Goal: Task Accomplishment & Management: Use online tool/utility

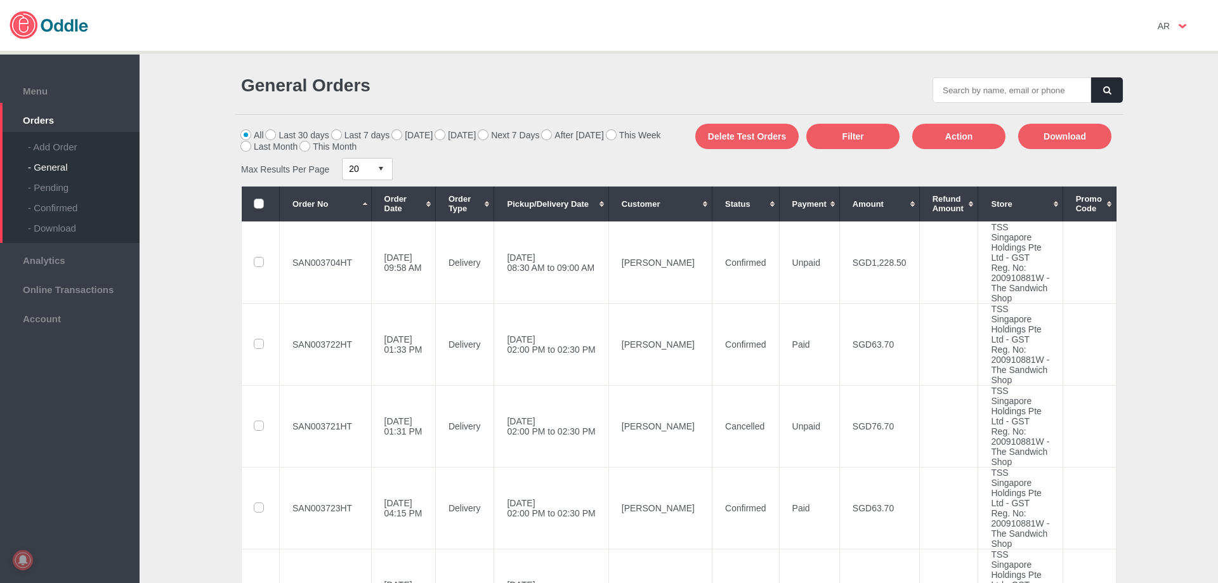
scroll to position [888, 0]
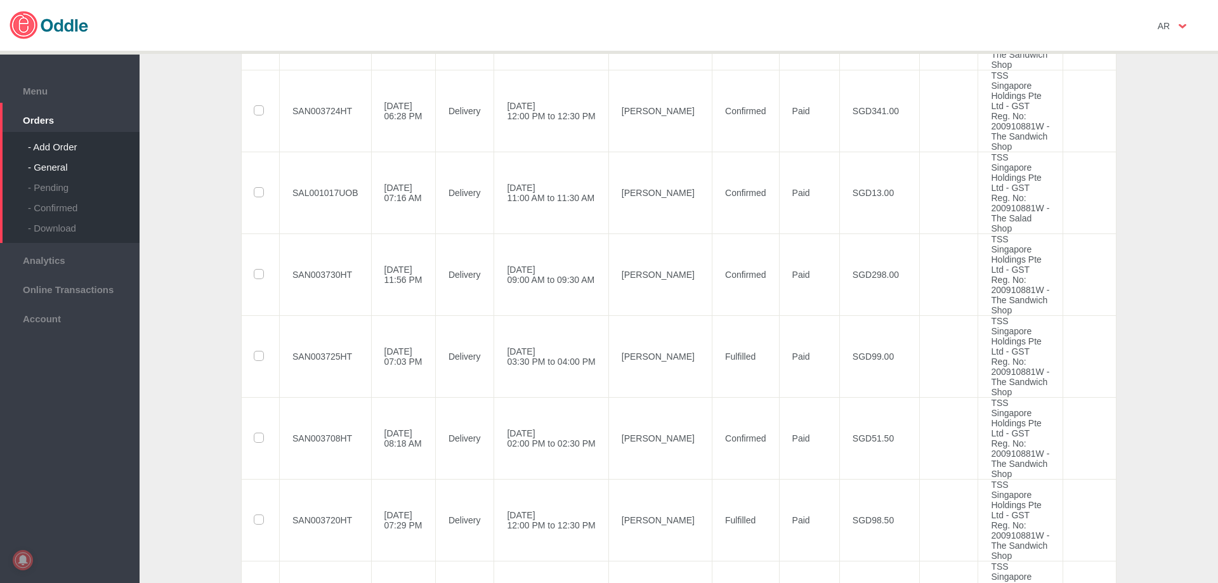
click at [60, 146] on div "- Add Order" at bounding box center [84, 142] width 112 height 20
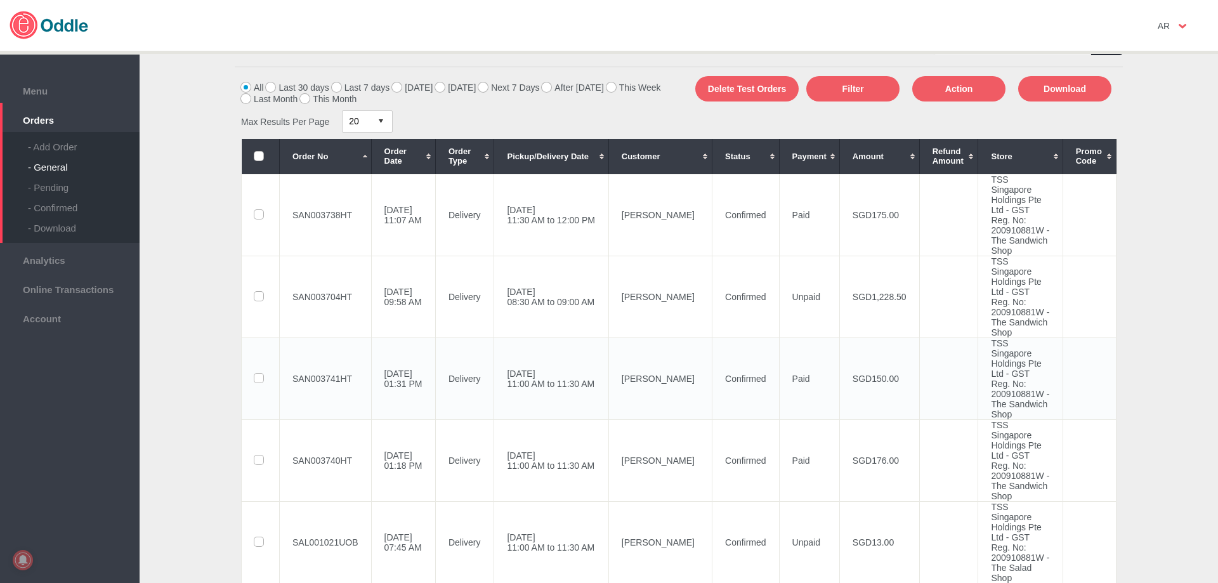
scroll to position [254, 0]
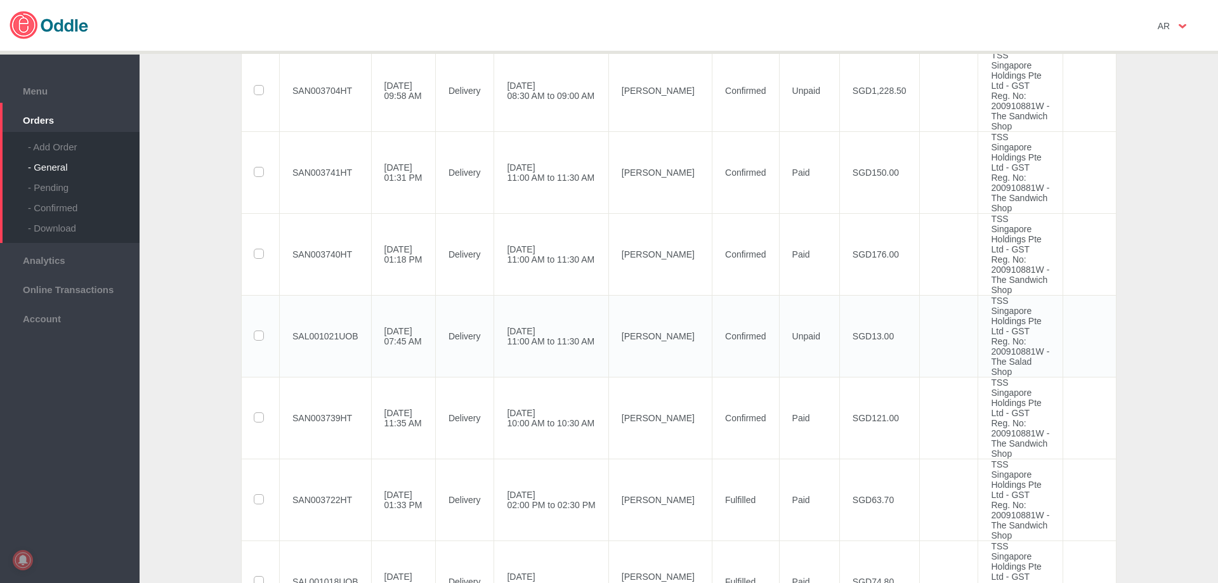
click at [341, 377] on td "SAL001021UOB" at bounding box center [326, 336] width 92 height 82
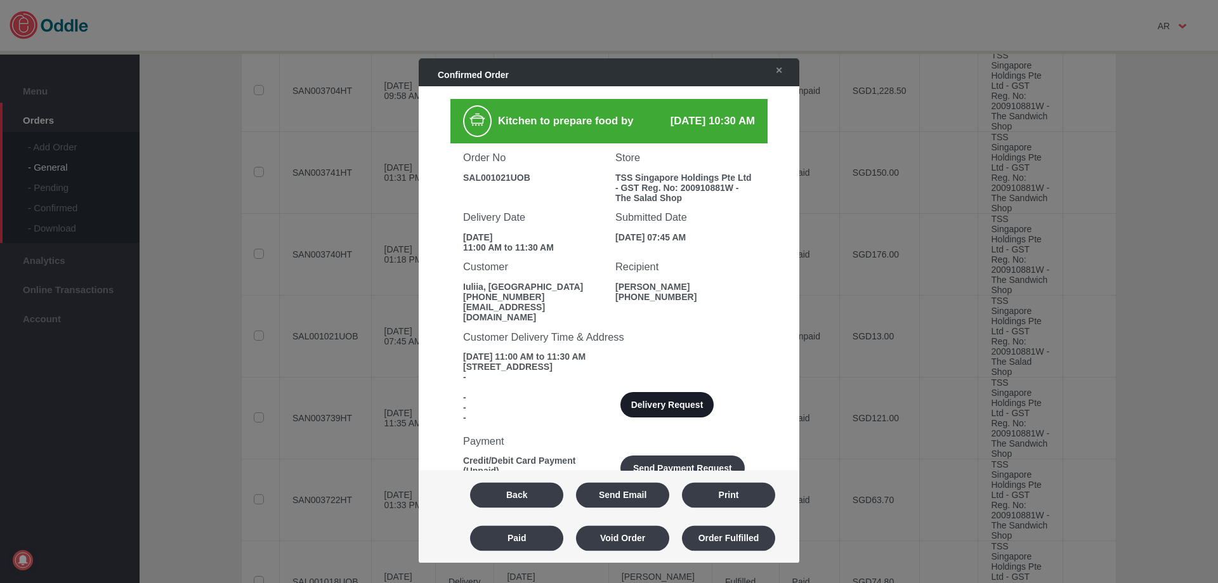
click at [687, 403] on button "Delivery Request" at bounding box center [666, 405] width 93 height 25
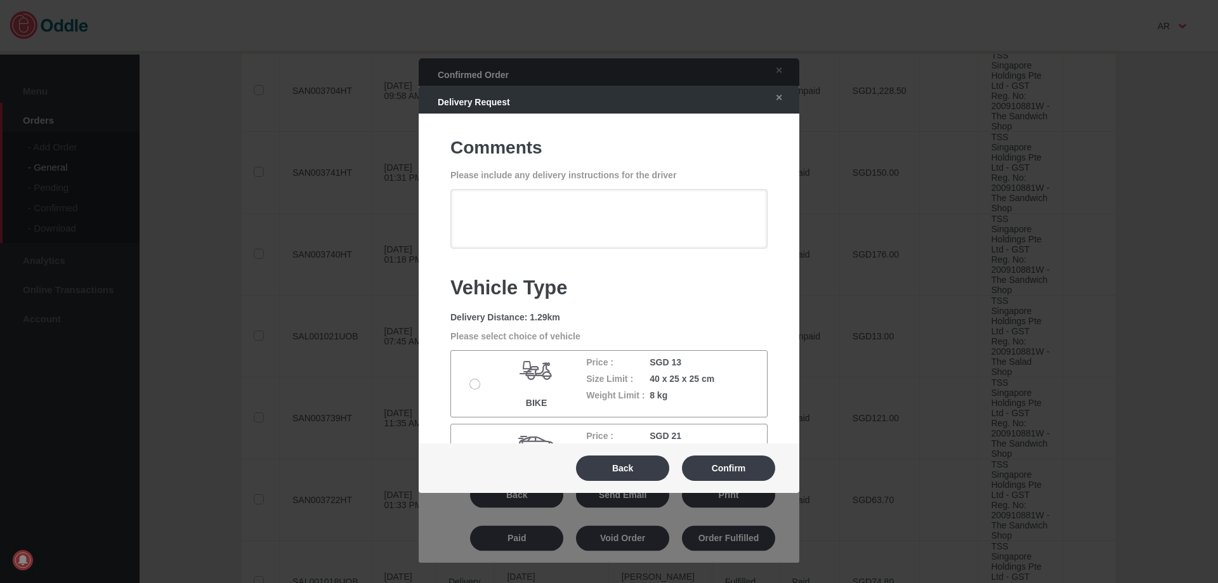
click at [475, 384] on label at bounding box center [476, 384] width 13 height 10
click at [0, 0] on input "radio" at bounding box center [0, 0] width 0 height 0
click at [731, 477] on button "Confirm" at bounding box center [728, 468] width 93 height 25
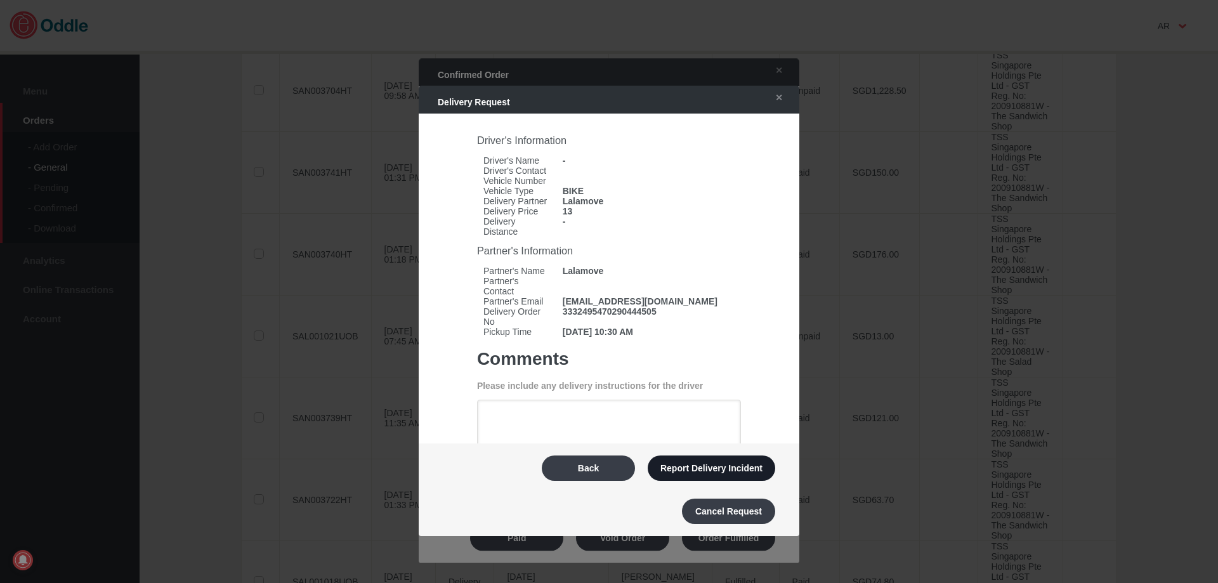
type textarea "Can do a quick parking at [GEOGRAPHIC_DATA]. We are just beside this street, fa…"
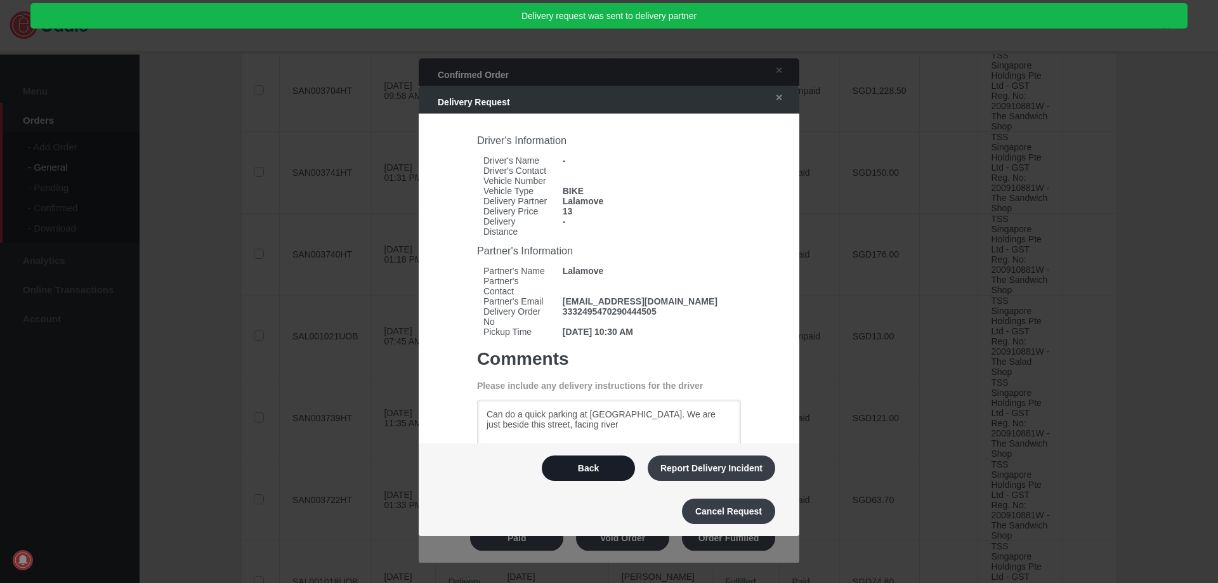
click at [605, 464] on button "Back" at bounding box center [588, 468] width 93 height 25
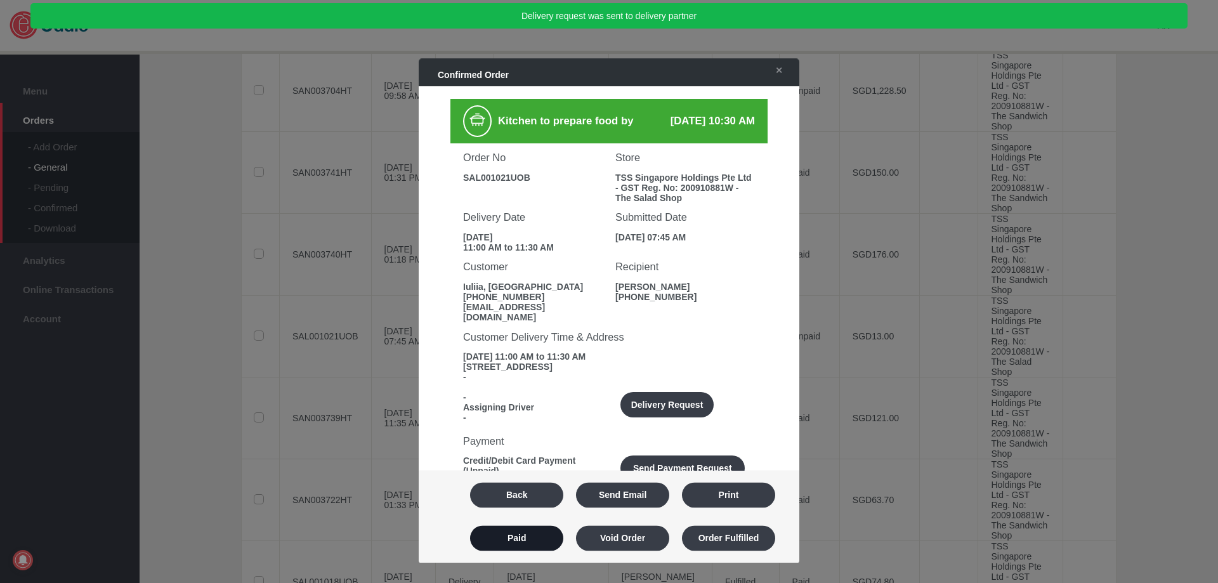
click at [534, 531] on button "Paid" at bounding box center [516, 537] width 93 height 25
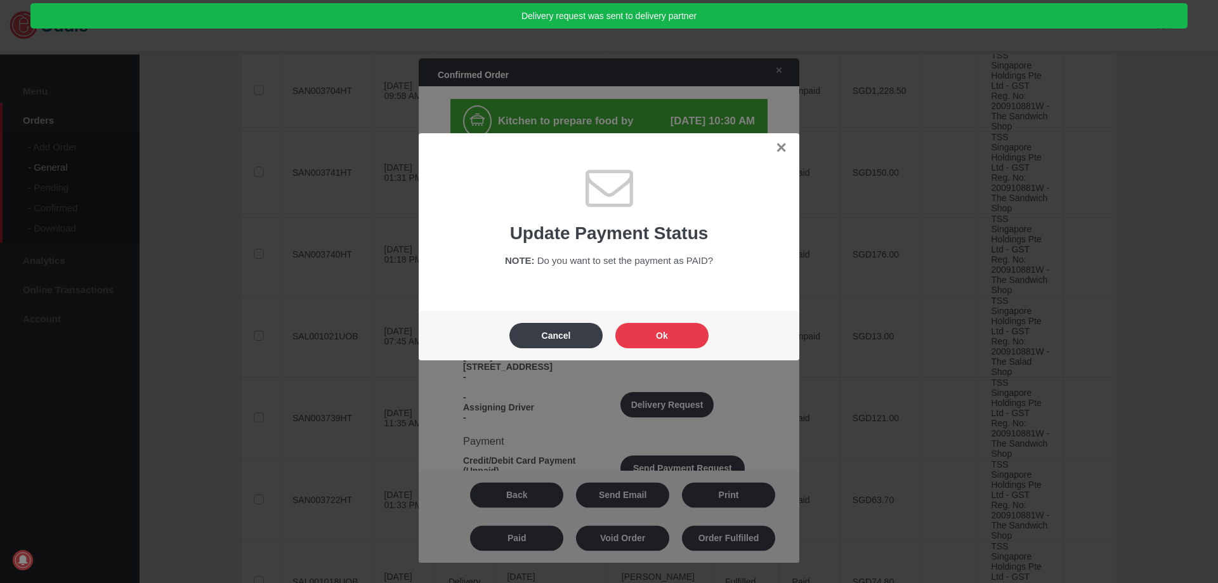
click at [661, 335] on button "Ok" at bounding box center [661, 335] width 93 height 25
